Goal: Task Accomplishment & Management: Manage account settings

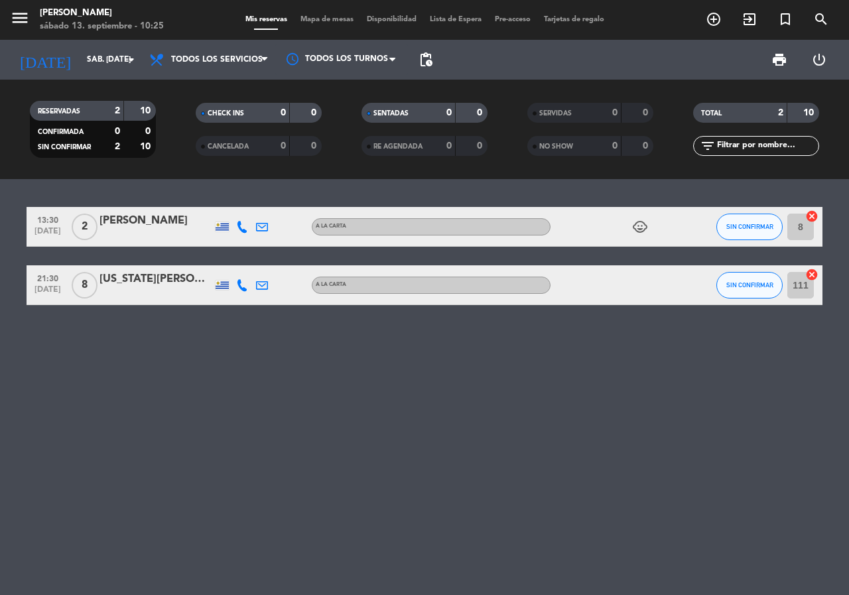
click at [54, 436] on div "13:30 [DATE] 2 [PERSON_NAME] A [PERSON_NAME] child_care SIN CONFIRMAR 8 cancel …" at bounding box center [424, 387] width 849 height 416
drag, startPoint x: 16, startPoint y: 314, endPoint x: 616, endPoint y: 436, distance: 612.7
click at [616, 436] on div "13:30 [DATE] 2 [PERSON_NAME] A [PERSON_NAME] child_care SIN CONFIRMAR 8 cancel …" at bounding box center [424, 387] width 849 height 416
click at [616, 429] on div "13:30 [DATE] 2 [PERSON_NAME] A [PERSON_NAME] child_care SIN CONFIRMAR 8 cancel …" at bounding box center [424, 387] width 849 height 416
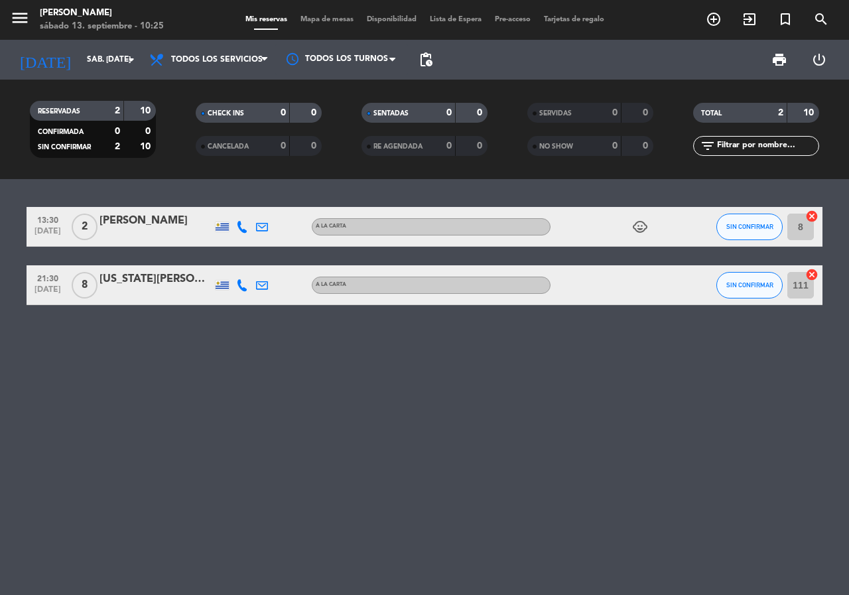
click at [616, 429] on div "13:30 [DATE] 2 [PERSON_NAME] A [PERSON_NAME] child_care SIN CONFIRMAR 8 cancel …" at bounding box center [424, 387] width 849 height 416
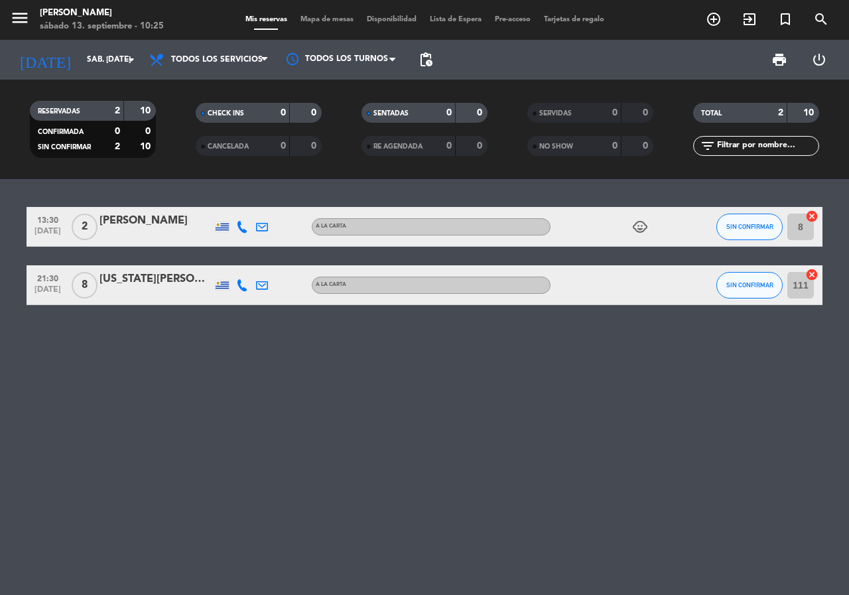
click at [616, 429] on div "13:30 [DATE] 2 [PERSON_NAME] A [PERSON_NAME] child_care SIN CONFIRMAR 8 cancel …" at bounding box center [424, 387] width 849 height 416
click at [617, 429] on div "13:30 [DATE] 2 [PERSON_NAME] A [PERSON_NAME] child_care SIN CONFIRMAR 8 cancel …" at bounding box center [424, 387] width 849 height 416
click at [617, 430] on div "13:30 [DATE] 2 [PERSON_NAME] A [PERSON_NAME] child_care SIN CONFIRMAR 8 cancel …" at bounding box center [424, 387] width 849 height 416
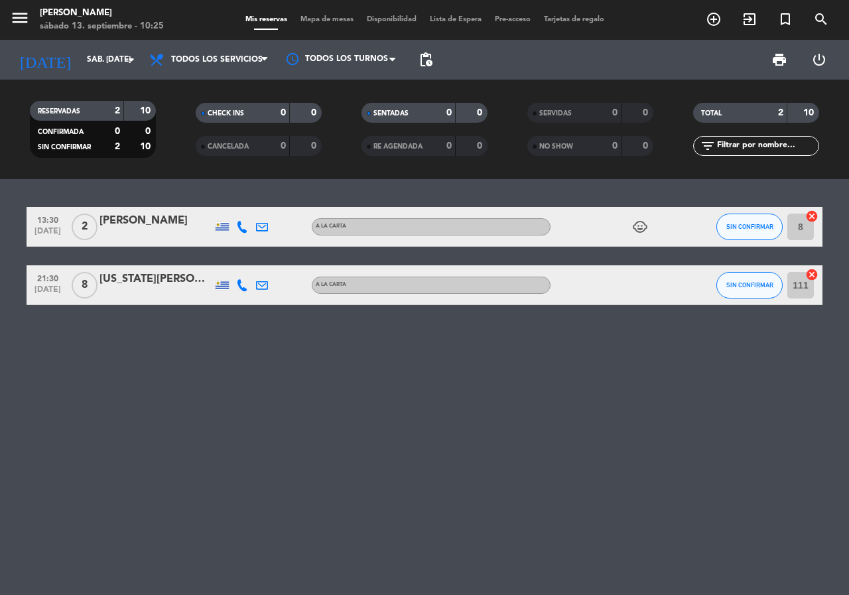
click at [618, 430] on div "13:30 [DATE] 2 [PERSON_NAME] A [PERSON_NAME] child_care SIN CONFIRMAR 8 cancel …" at bounding box center [424, 387] width 849 height 416
